Goal: Information Seeking & Learning: Learn about a topic

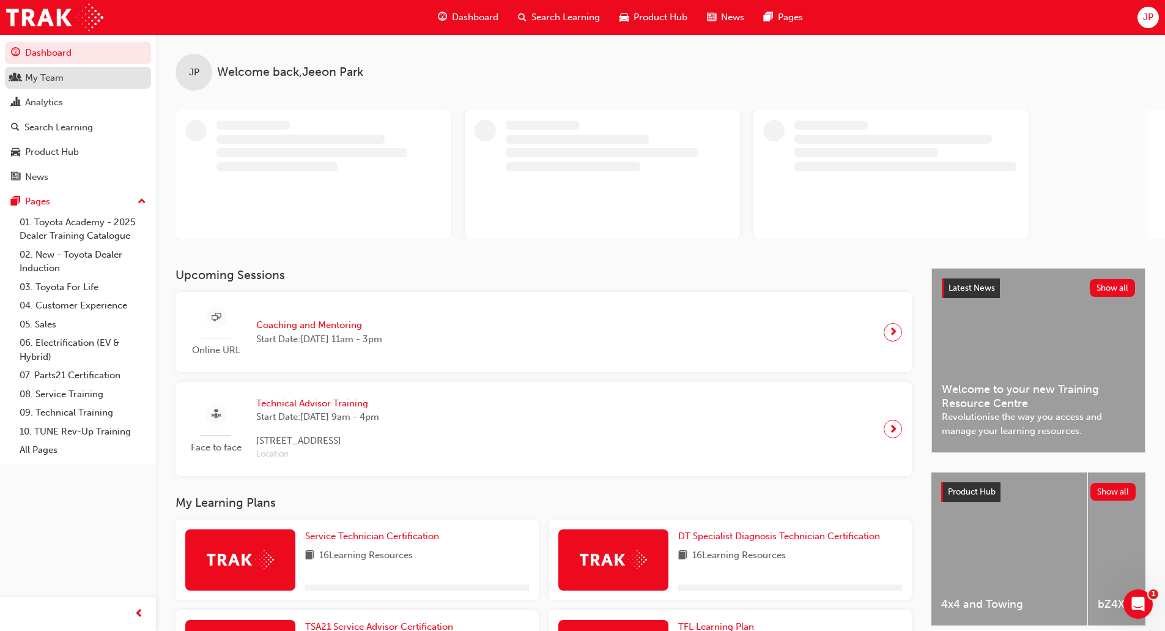
click at [46, 80] on div "My Team" at bounding box center [44, 78] width 39 height 14
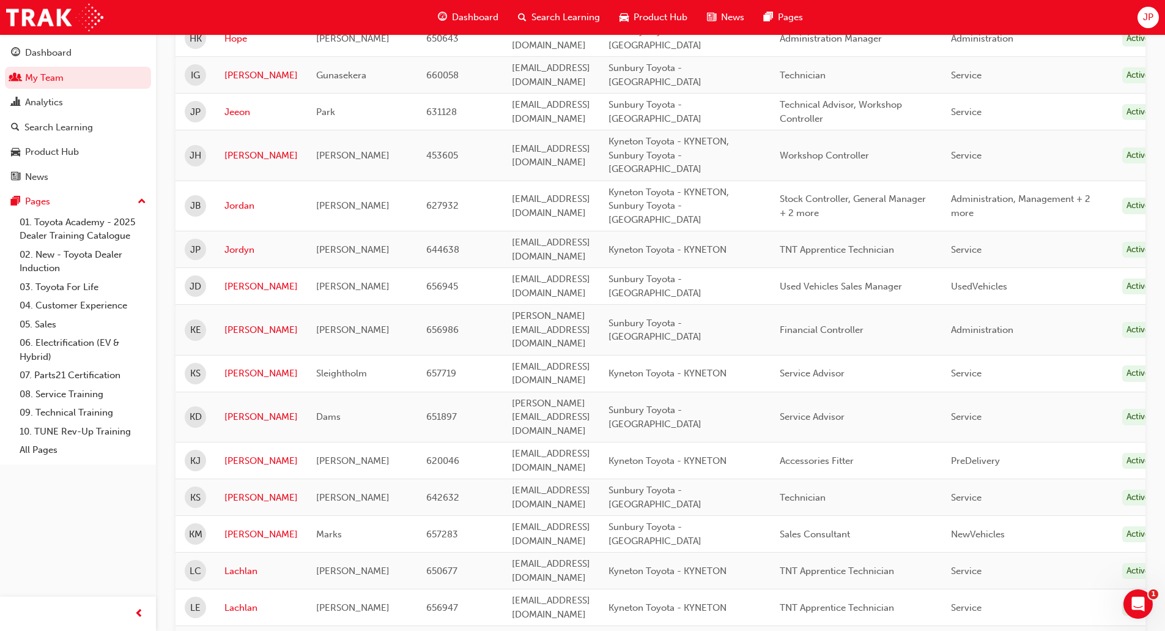
scroll to position [856, 0]
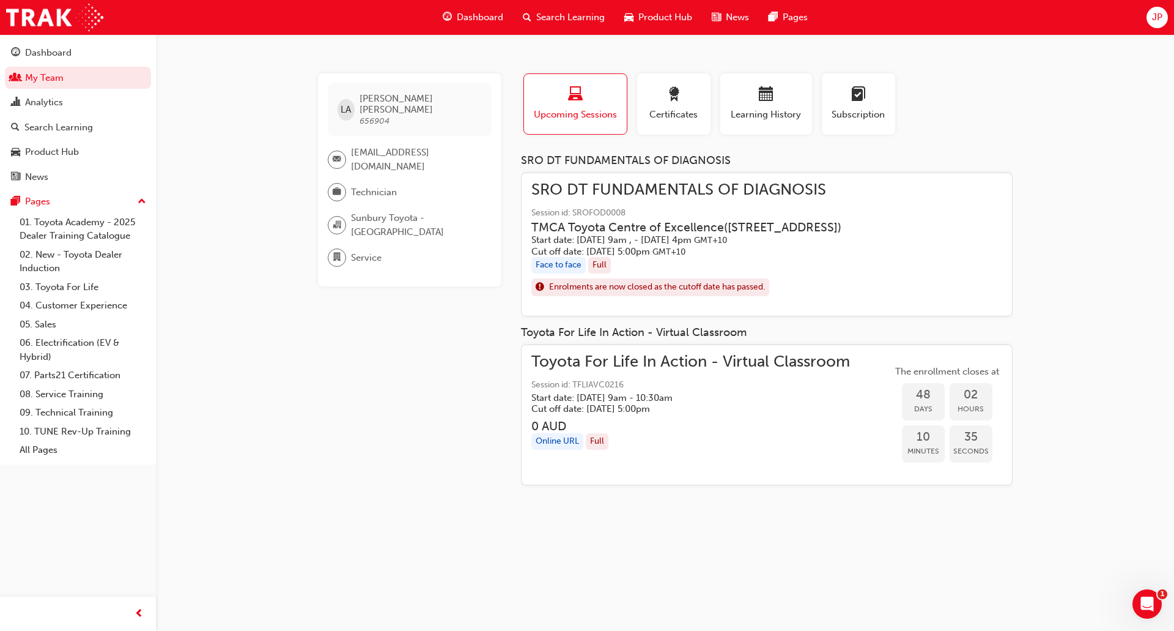
click at [685, 257] on h5 "Cut off date: [DATE] 5:00pm GMT+10" at bounding box center [687, 252] width 310 height 12
